Goal: Contribute content

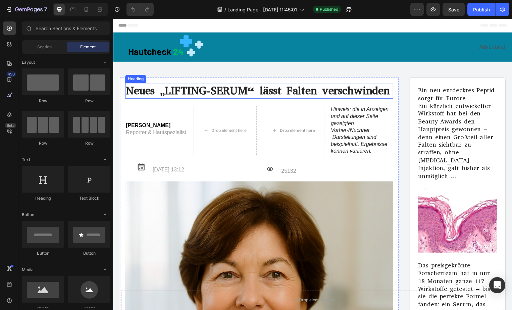
click at [390, 91] on h1 "Neues „LIFTING-SERUM“ lässt Falten verschwinden" at bounding box center [260, 92] width 270 height 16
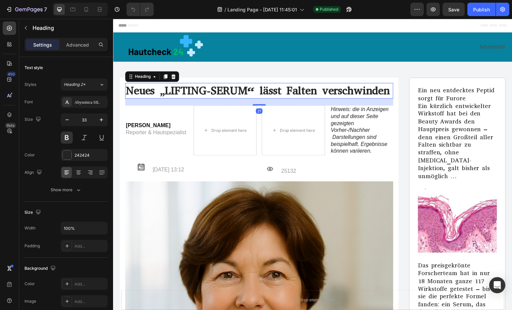
click at [390, 91] on h1 "Neues „LIFTING-SERUM“ lässt Falten verschwinden" at bounding box center [260, 92] width 270 height 16
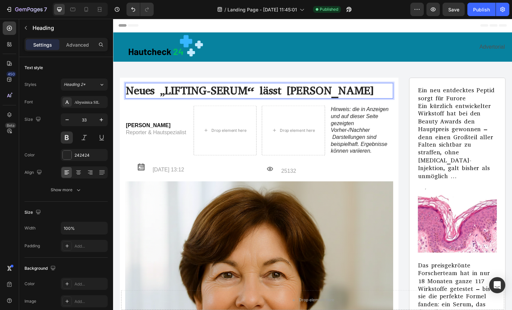
click at [282, 90] on p "Neues „LIFTING-SERUM“ lässt Falten" at bounding box center [260, 91] width 269 height 14
click at [330, 90] on p "Neues „LIFTING-SERUM“ gegen Falten" at bounding box center [260, 91] width 269 height 14
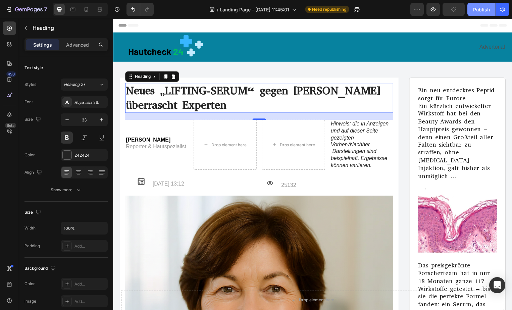
click at [478, 7] on div "Publish" at bounding box center [481, 9] width 17 height 7
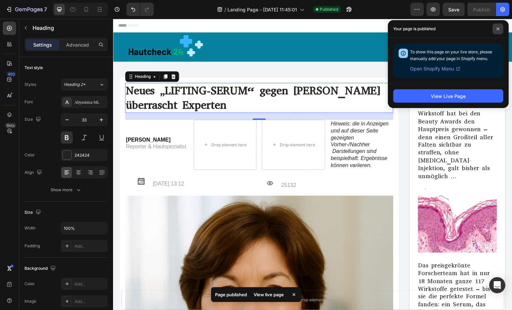
click at [496, 27] on span at bounding box center [498, 28] width 11 height 11
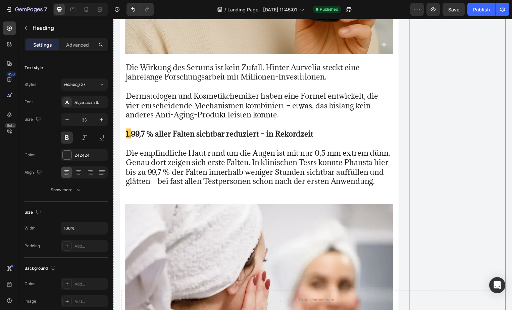
scroll to position [1966, 0]
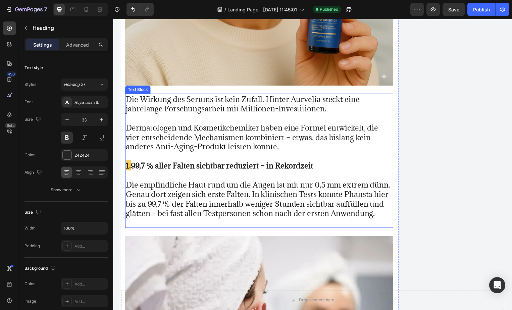
click at [177, 162] on strong "99,7 % aller Falten sichtbar reduziert – in Rekordzeit" at bounding box center [223, 167] width 184 height 10
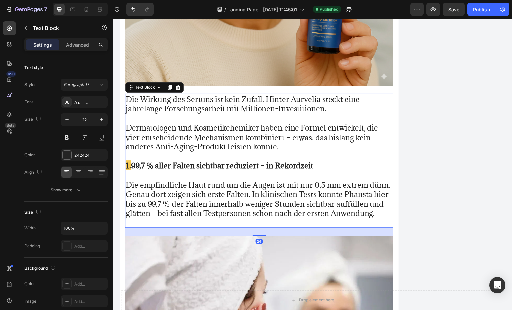
click at [177, 162] on strong "99,7 % aller Falten sichtbar reduziert – in Rekordzeit" at bounding box center [223, 167] width 184 height 10
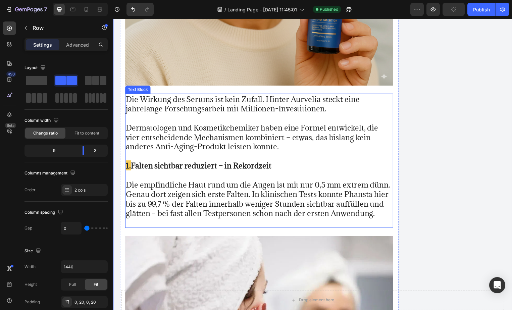
click at [187, 175] on p "Die empfindliche Haut rund um die Augen ist mit nur 0,5 mm extrem dünn. Genau d…" at bounding box center [260, 201] width 269 height 58
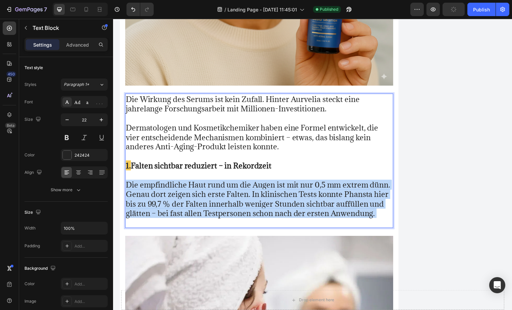
click at [187, 175] on p "Die empfindliche Haut rund um die Augen ist mit nur 0,5 mm extrem dünn. Genau d…" at bounding box center [260, 201] width 269 height 58
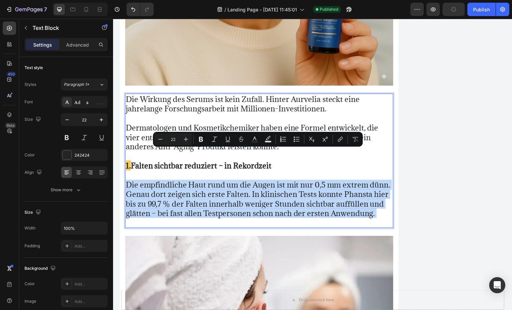
click at [187, 175] on p "Die empfindliche Haut rund um die Augen ist mit nur 0,5 mm extrem dünn. Genau d…" at bounding box center [260, 201] width 269 height 58
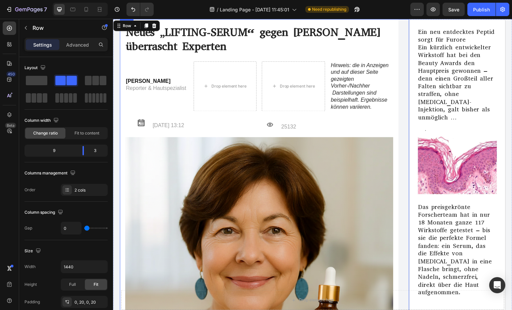
scroll to position [0, 0]
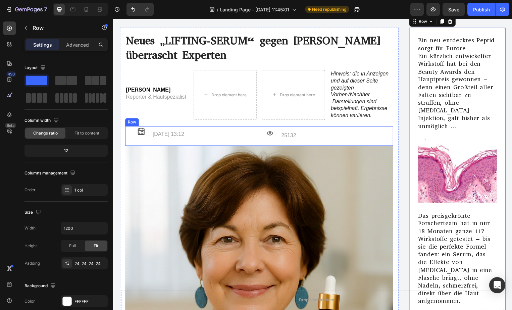
scroll to position [51, 0]
click at [500, 127] on div "Ein neu entdecktes Peptid sorgt für Furore Ein kürzlich entwickelter Wirkstoff …" at bounding box center [460, 303] width 97 height 550
click at [450, 19] on icon at bounding box center [452, 20] width 5 height 5
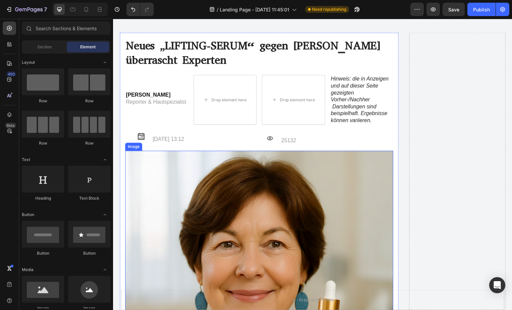
scroll to position [0, 0]
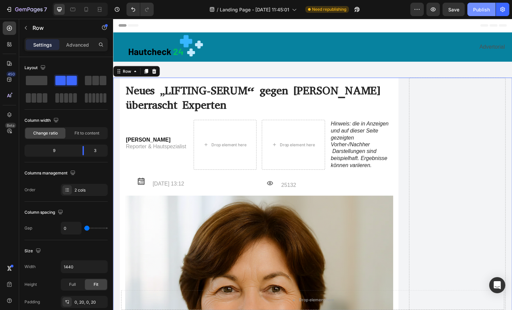
click at [475, 6] on div "Publish" at bounding box center [481, 9] width 17 height 7
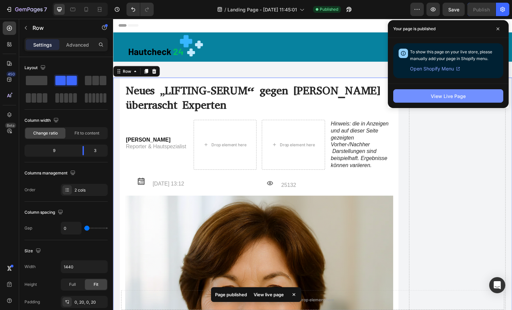
click at [433, 93] on div "View Live Page" at bounding box center [448, 96] width 35 height 7
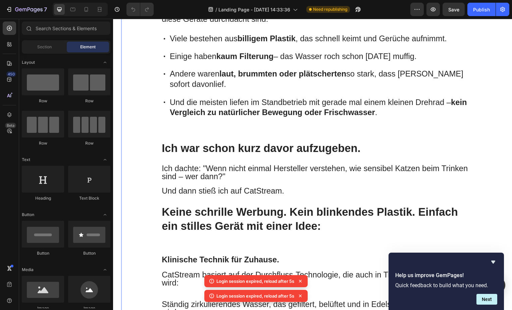
scroll to position [1281, 0]
